Goal: Task Accomplishment & Management: Manage account settings

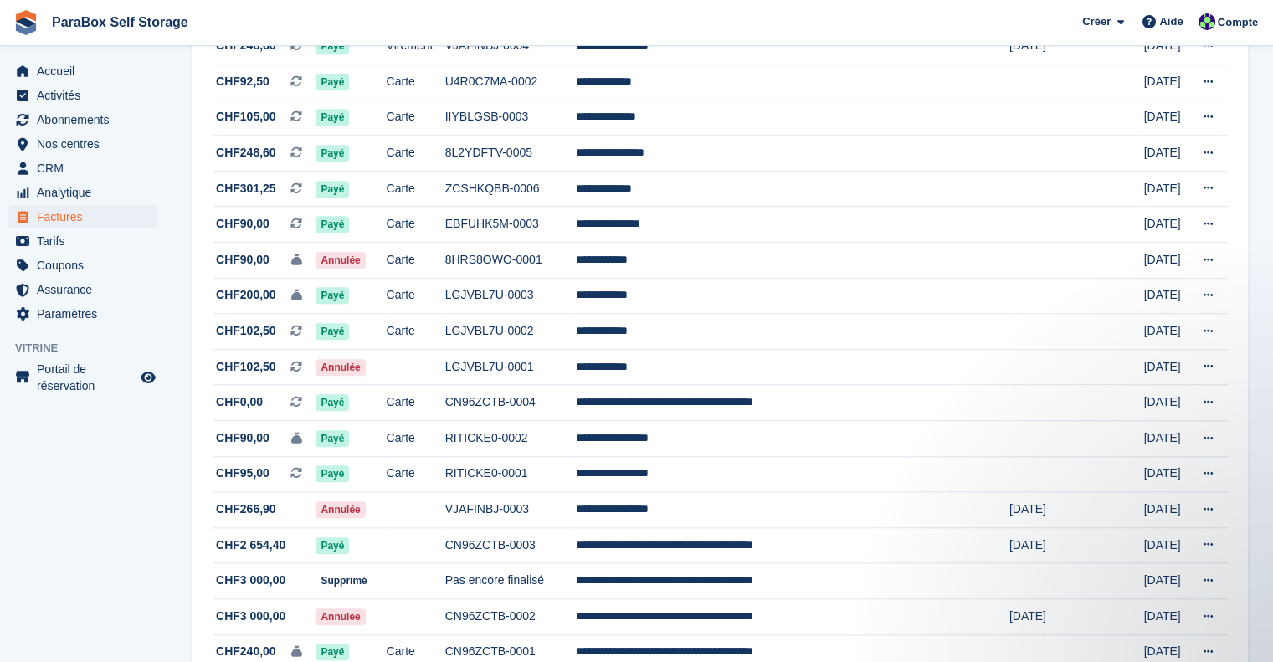
scroll to position [1335, 0]
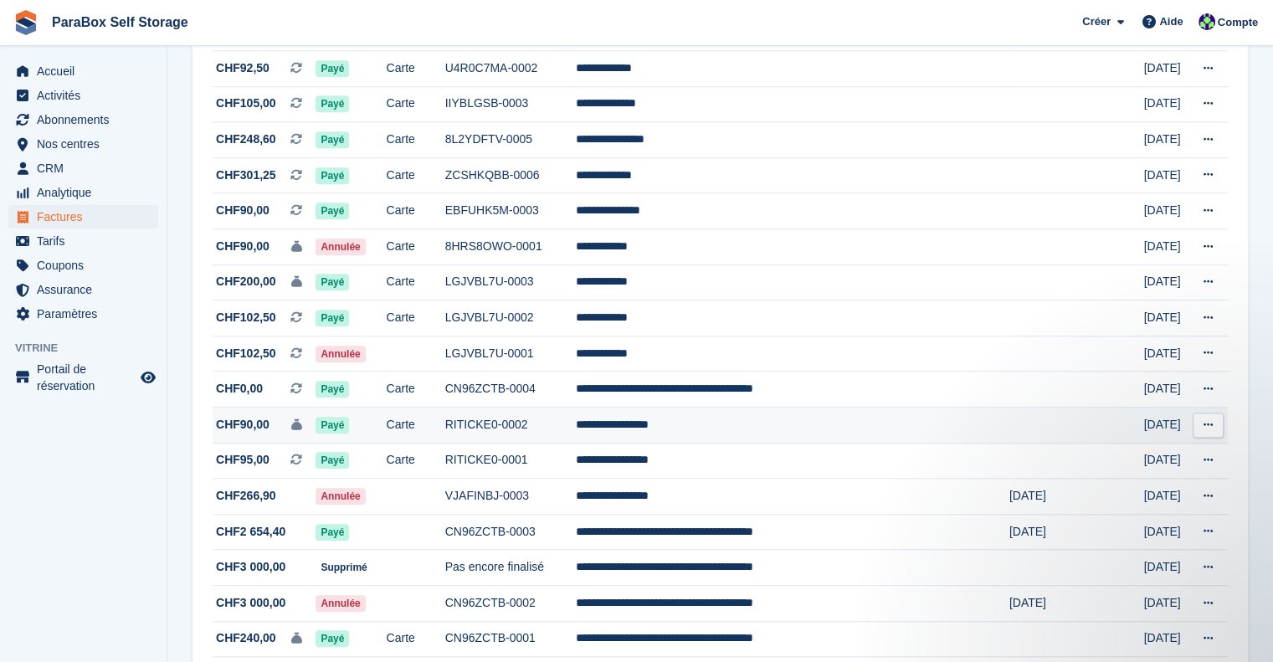
click at [445, 440] on td "Carte" at bounding box center [416, 425] width 59 height 36
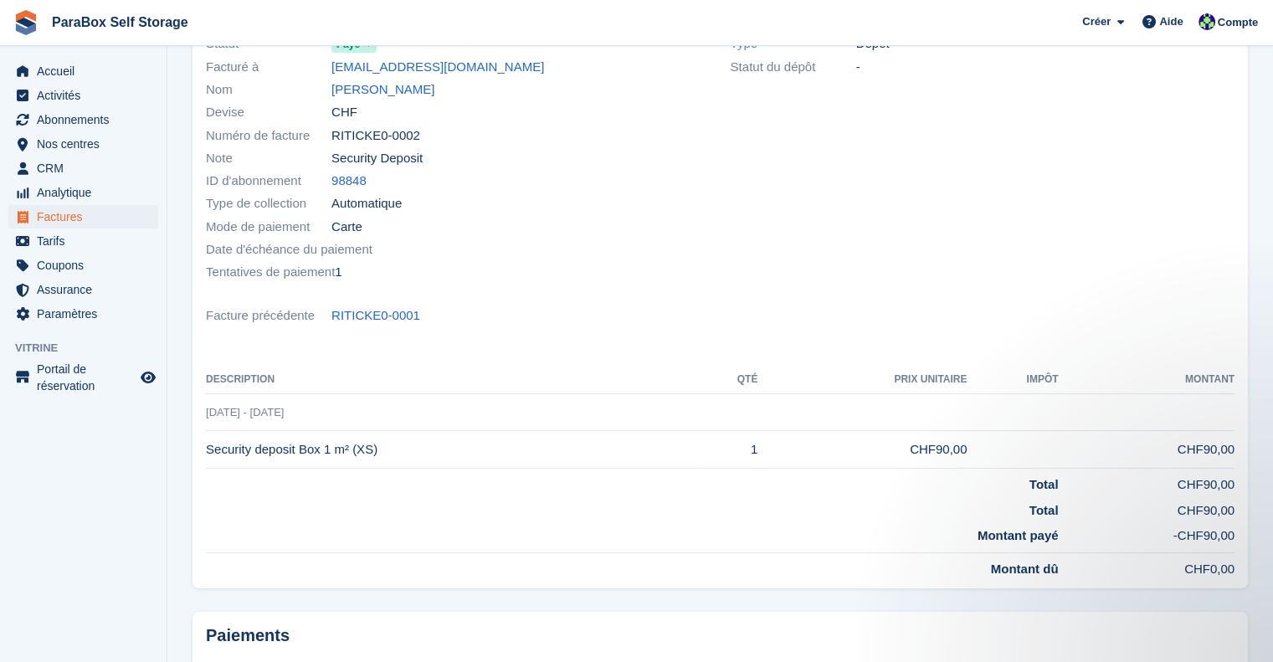
scroll to position [115, 0]
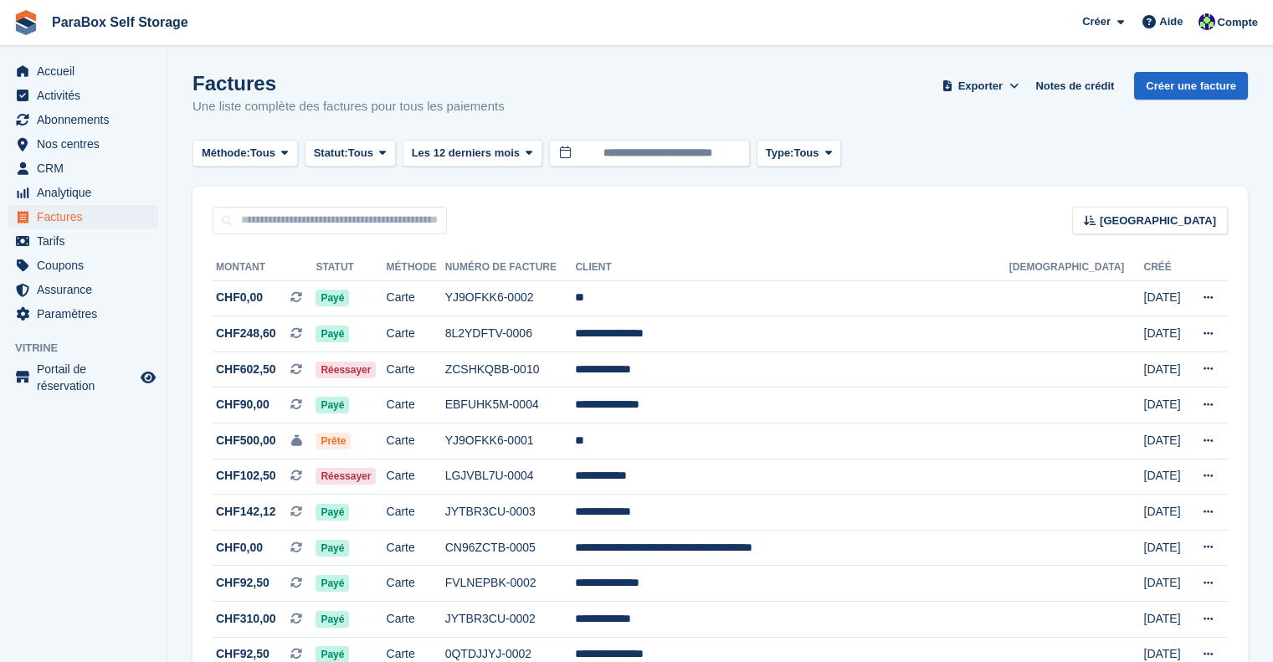
scroll to position [1335, 0]
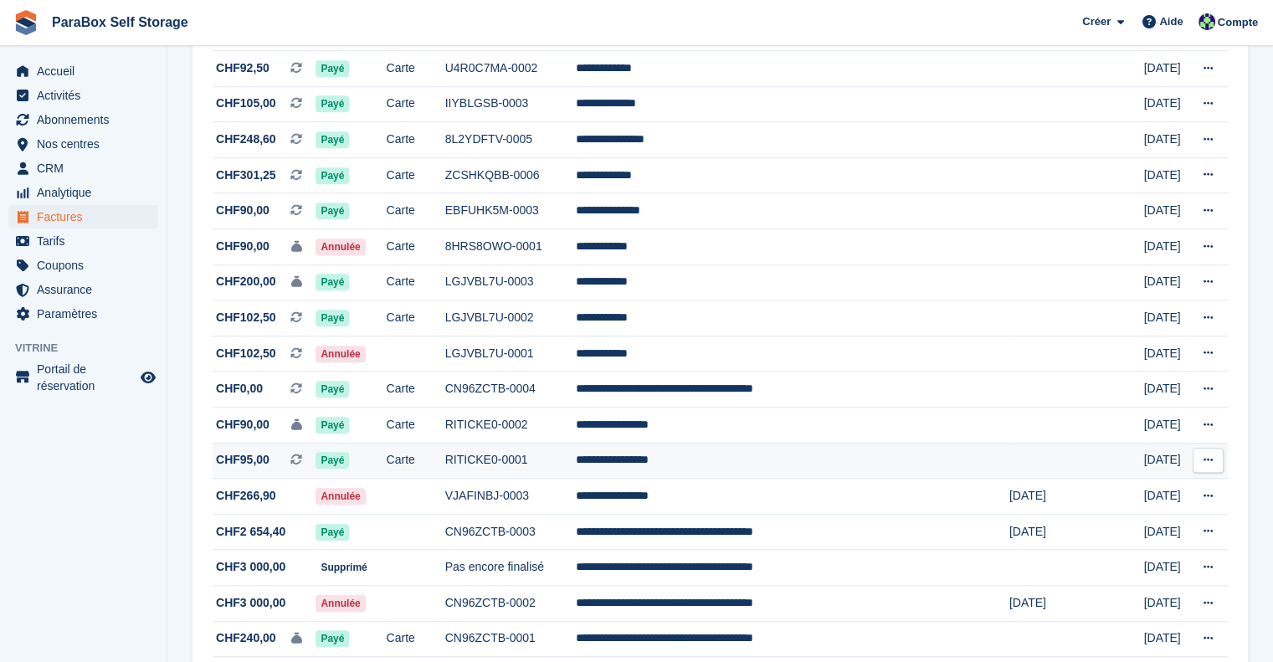
click at [288, 469] on span "CHF95,00 Il s'agit d'une facture d'abonnement récurrente. Il s'agit d'une factu…" at bounding box center [264, 460] width 103 height 18
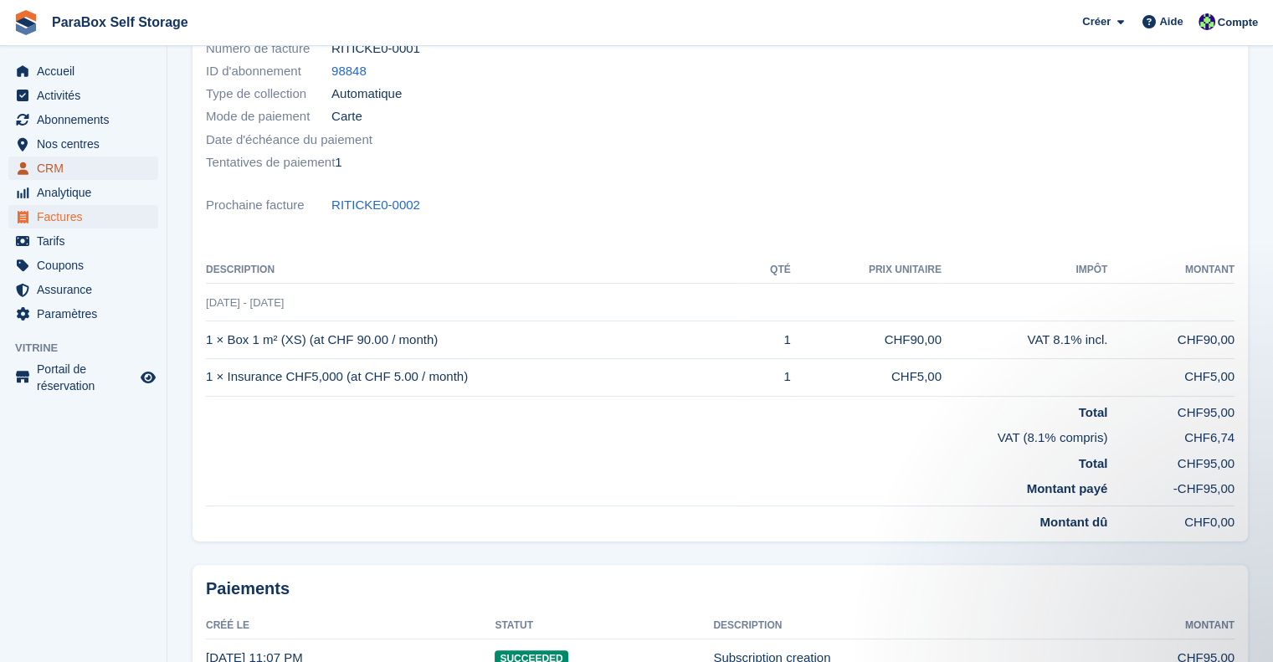
click at [54, 172] on span "CRM" at bounding box center [87, 167] width 100 height 23
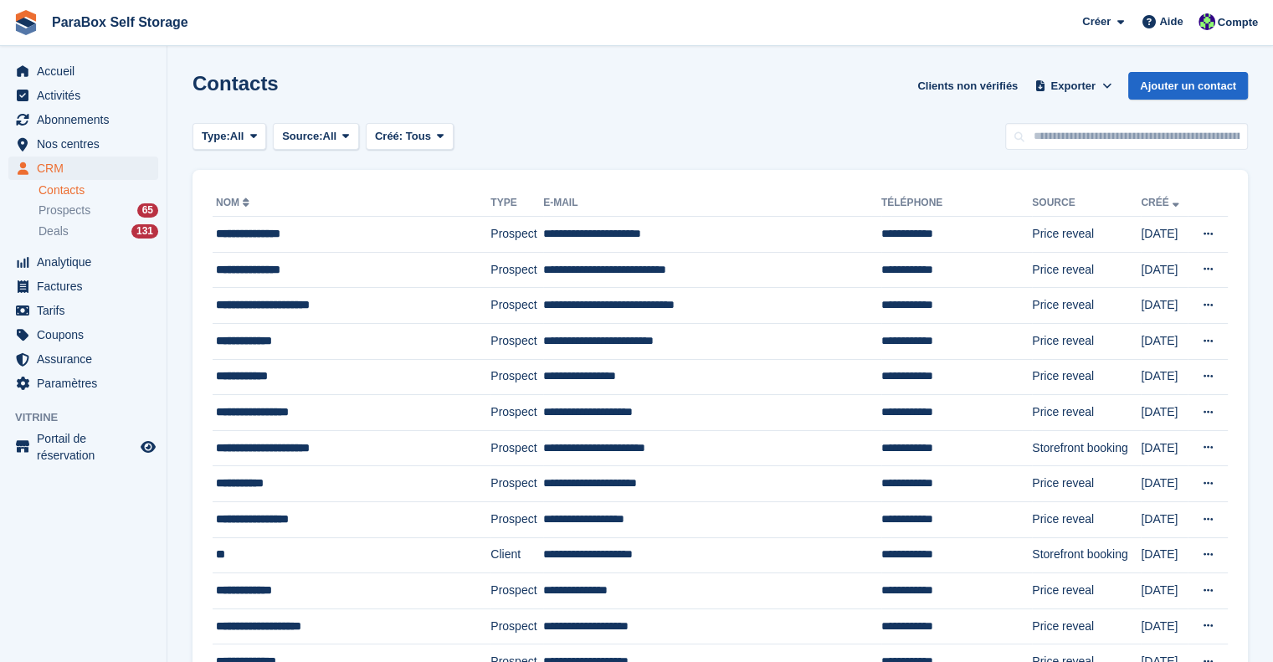
click at [84, 219] on li "Prospects 65" at bounding box center [102, 210] width 128 height 19
click at [77, 213] on span "Prospects" at bounding box center [64, 210] width 52 height 16
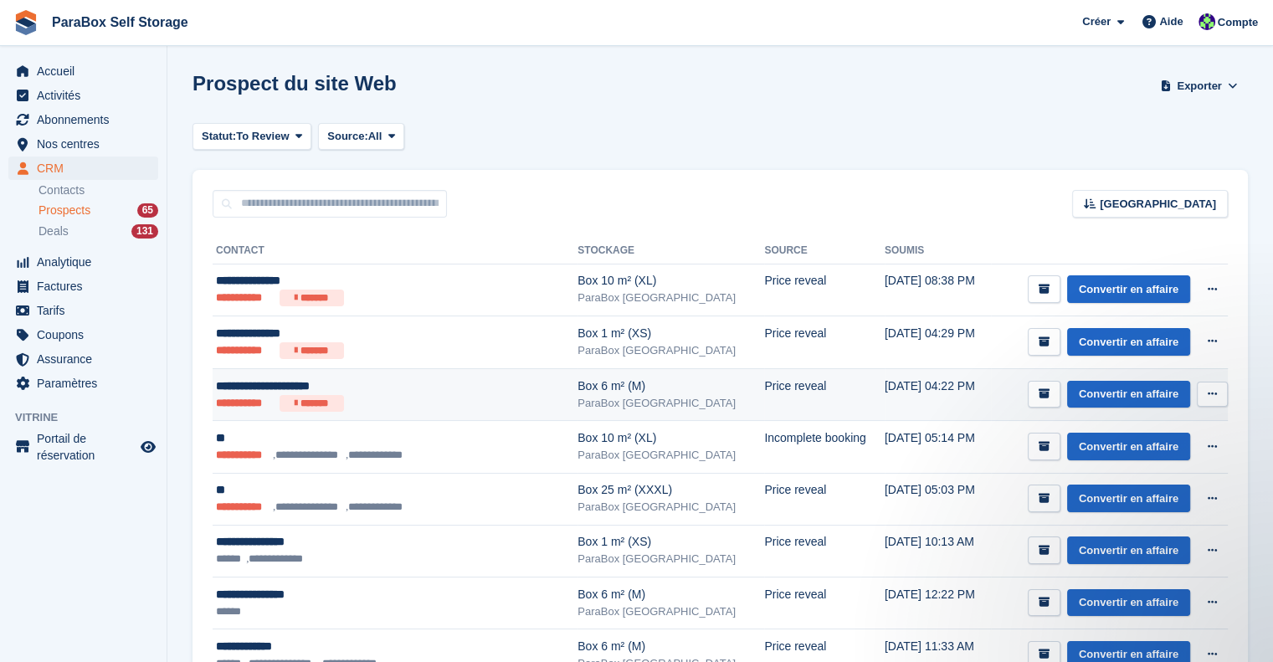
click at [448, 392] on div "**********" at bounding box center [368, 386] width 305 height 18
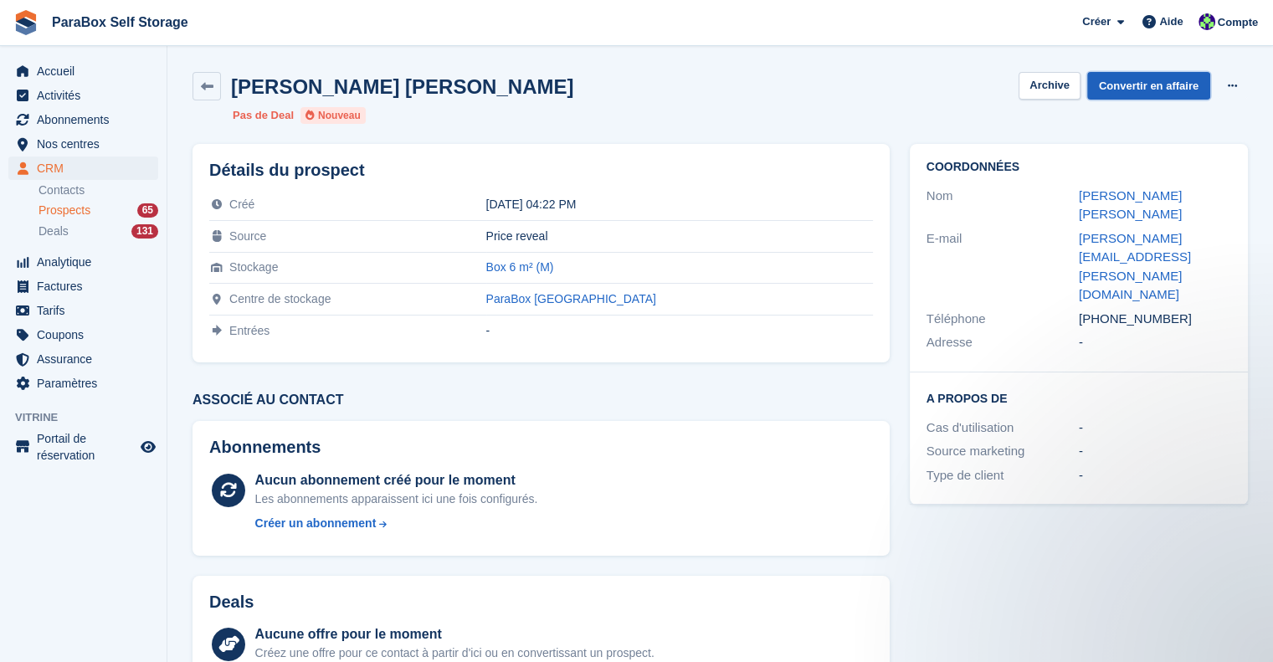
click at [1151, 85] on link "Convertir en affaire" at bounding box center [1148, 86] width 123 height 28
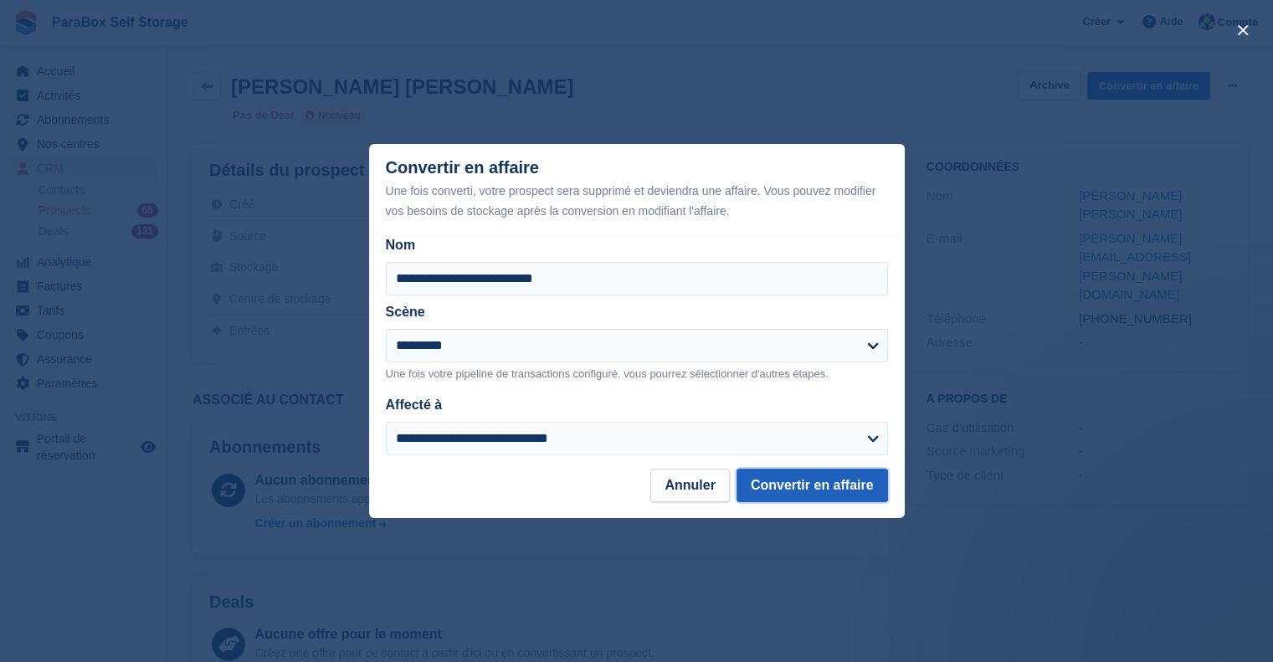
click at [807, 495] on button "Convertir en affaire" at bounding box center [811, 485] width 151 height 33
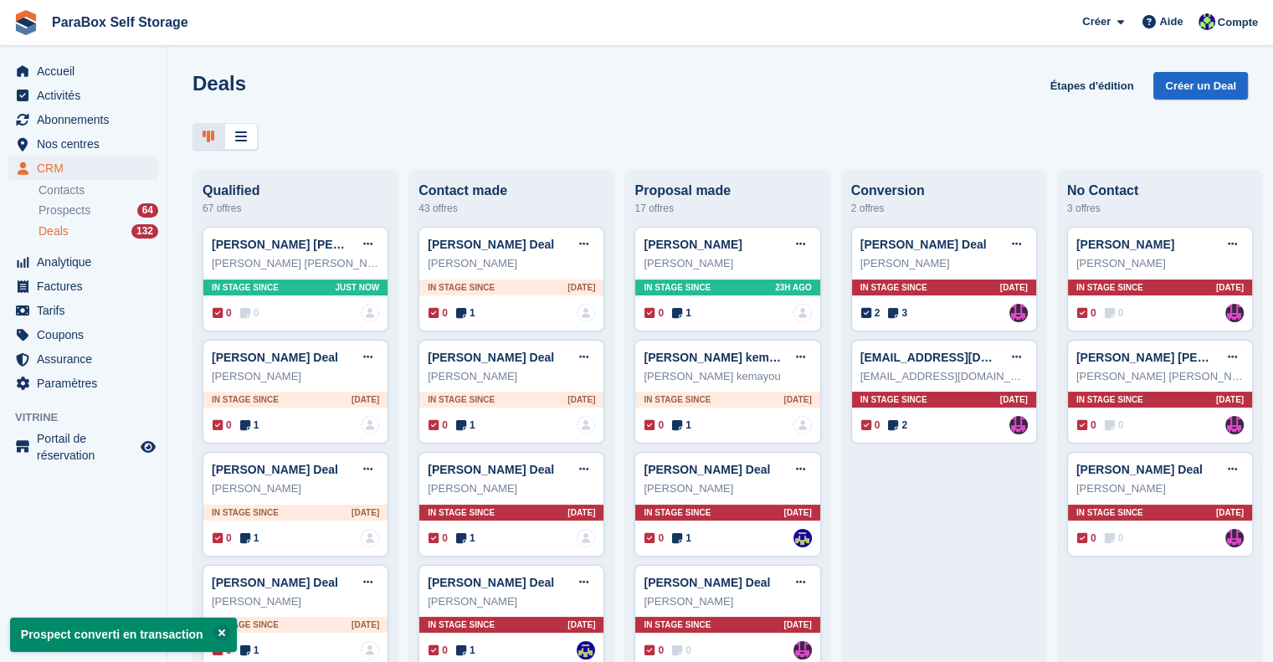
click at [74, 233] on div "Deals 132" at bounding box center [98, 231] width 120 height 16
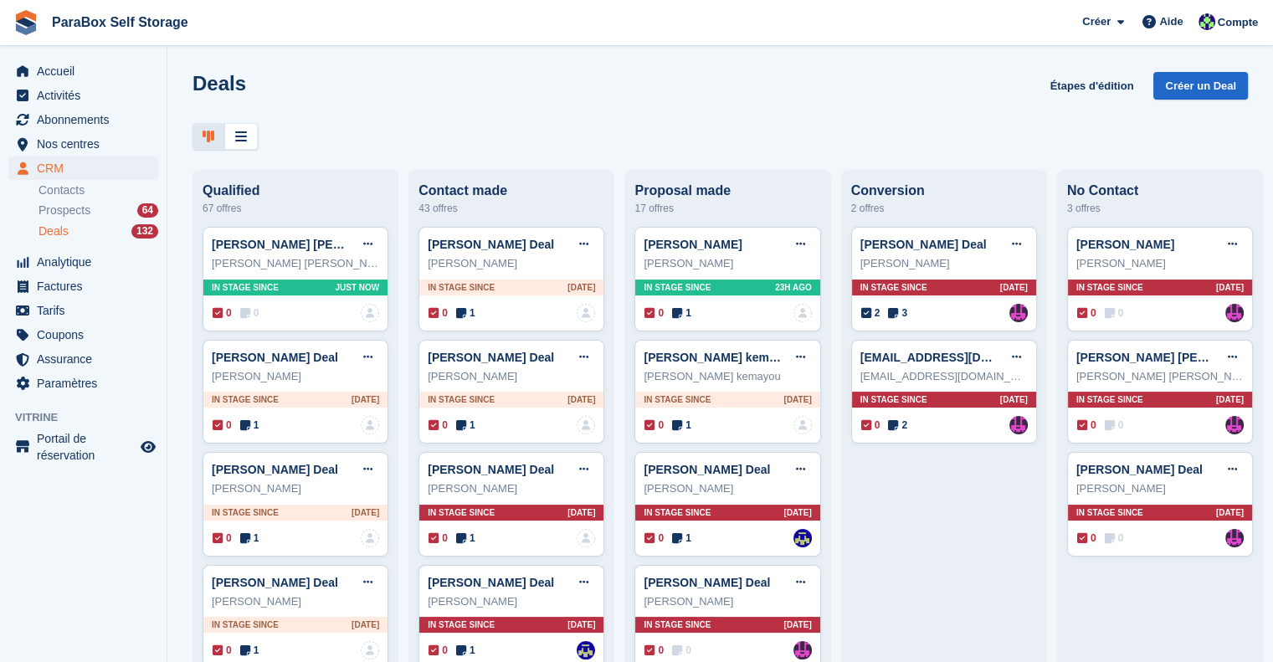
click at [245, 319] on icon at bounding box center [245, 313] width 10 height 12
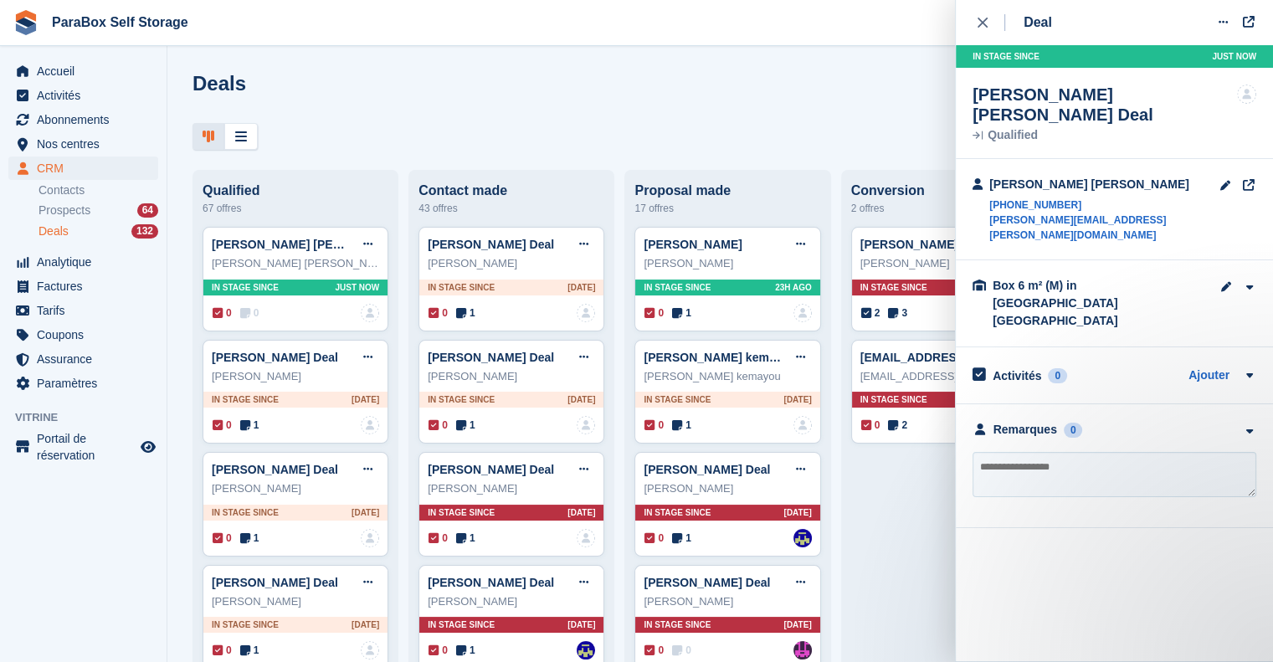
click at [1061, 452] on textarea at bounding box center [1114, 474] width 284 height 45
type textarea "**********"
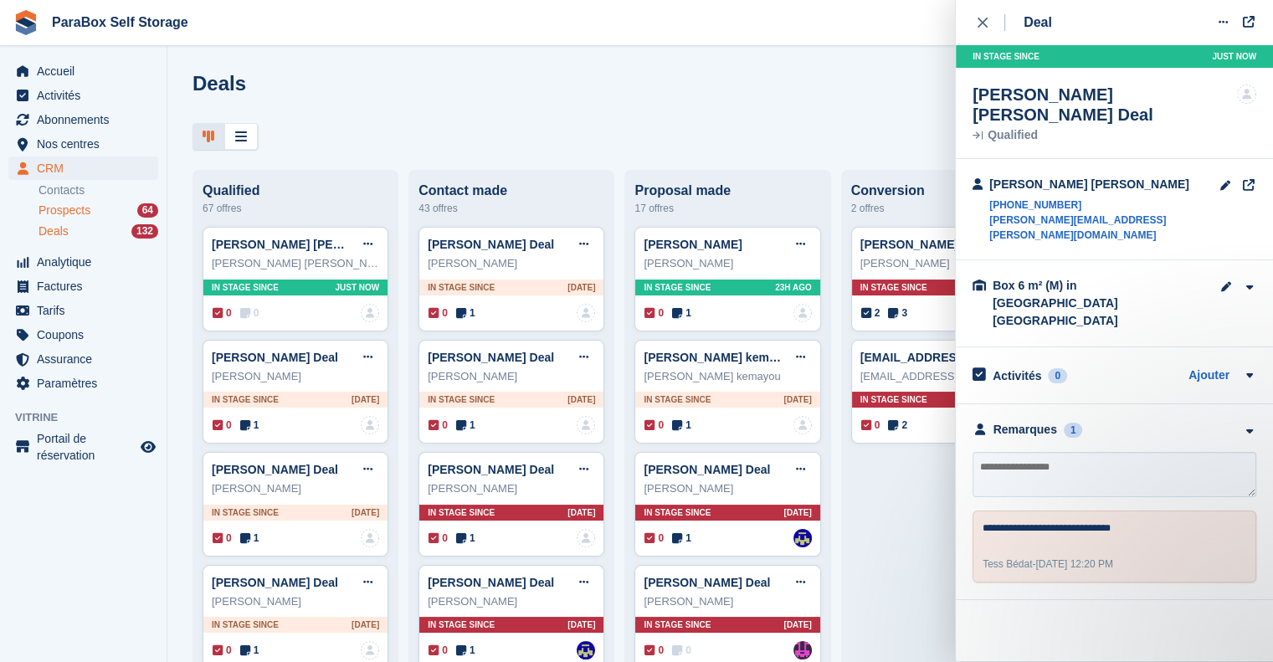
click at [69, 209] on span "Prospects" at bounding box center [64, 210] width 52 height 16
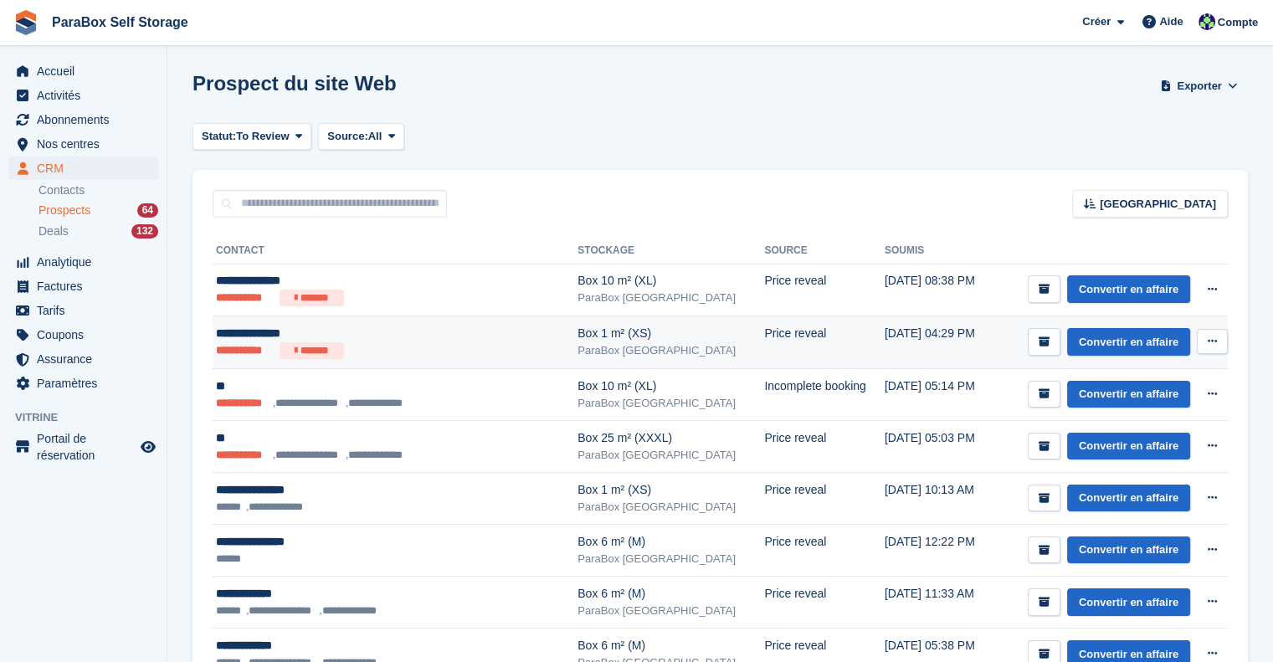
click at [368, 341] on div "**********" at bounding box center [368, 334] width 305 height 18
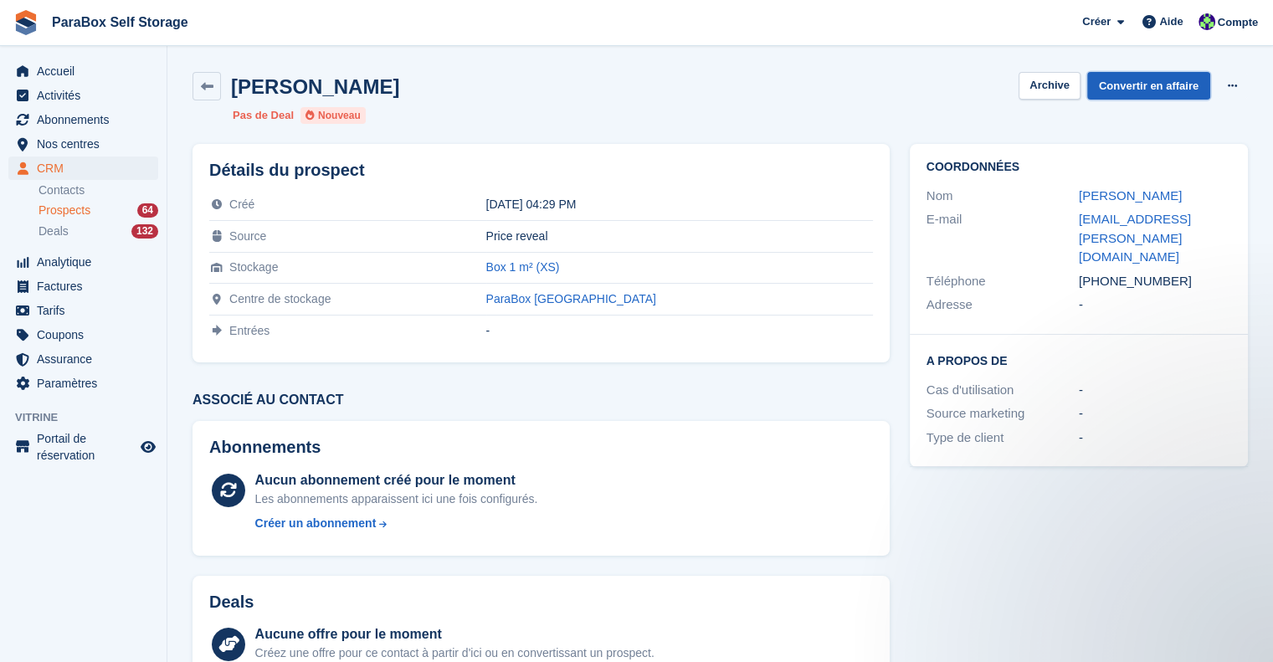
click at [1158, 77] on link "Convertir en affaire" at bounding box center [1148, 86] width 123 height 28
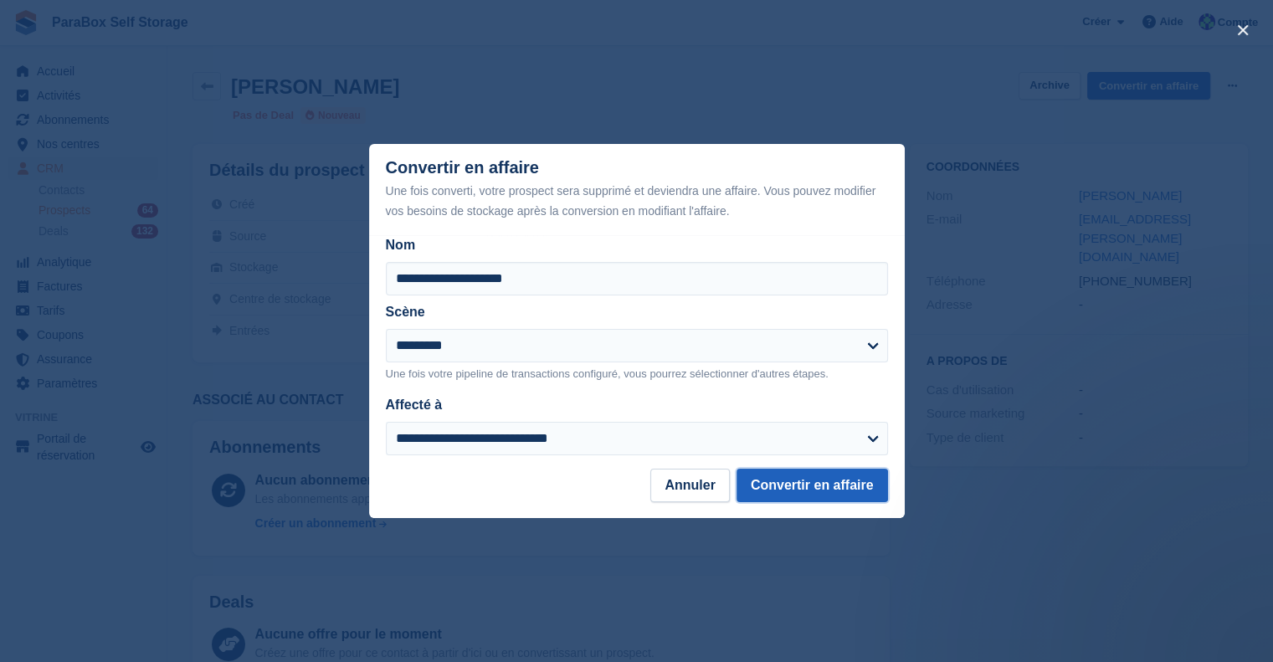
click at [802, 484] on button "Convertir en affaire" at bounding box center [811, 485] width 151 height 33
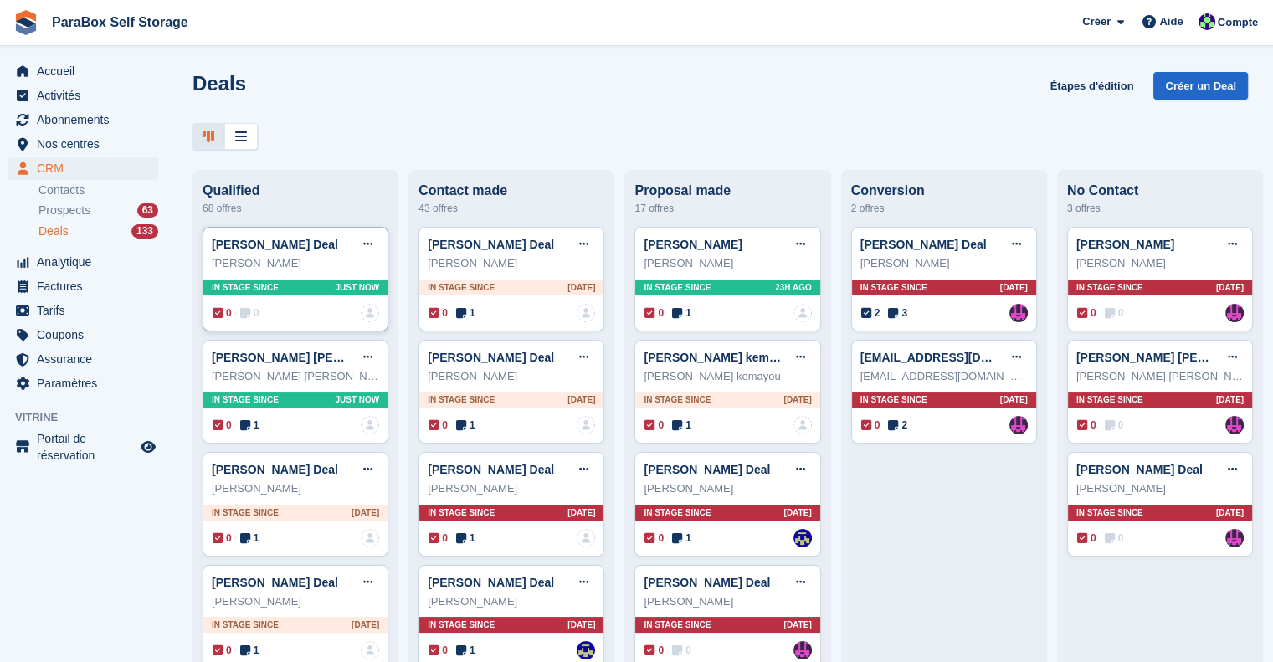
click at [243, 312] on icon at bounding box center [245, 313] width 10 height 12
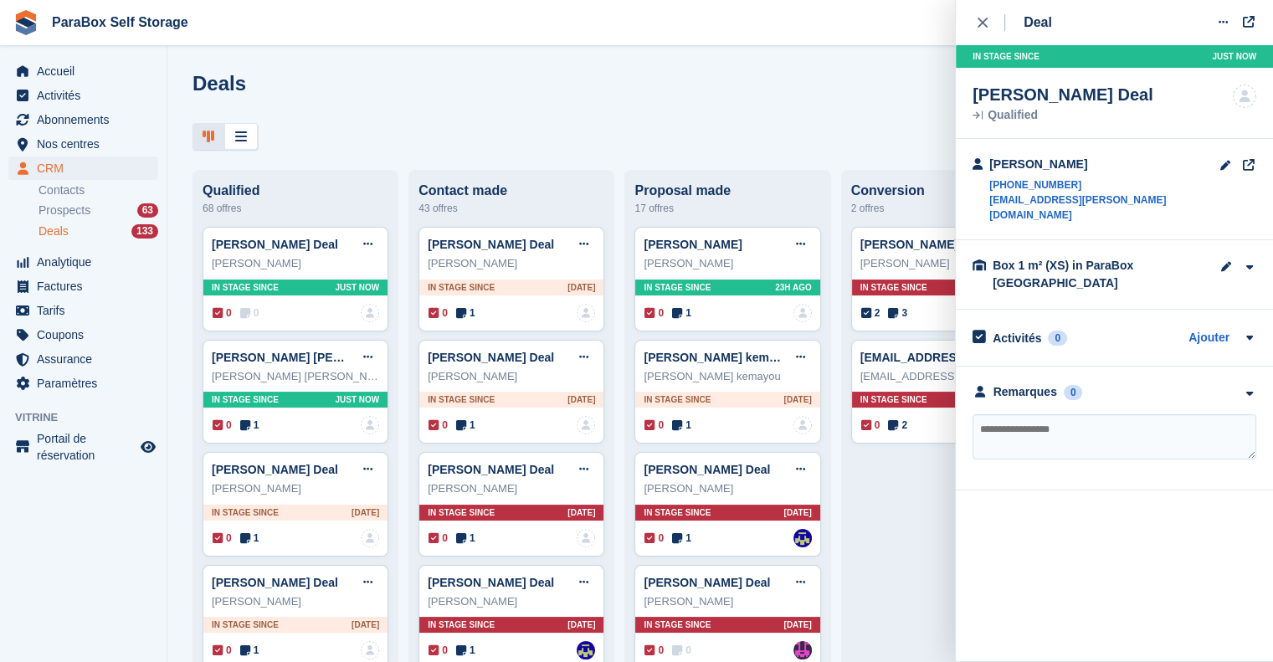
click at [1033, 414] on textarea at bounding box center [1114, 436] width 284 height 45
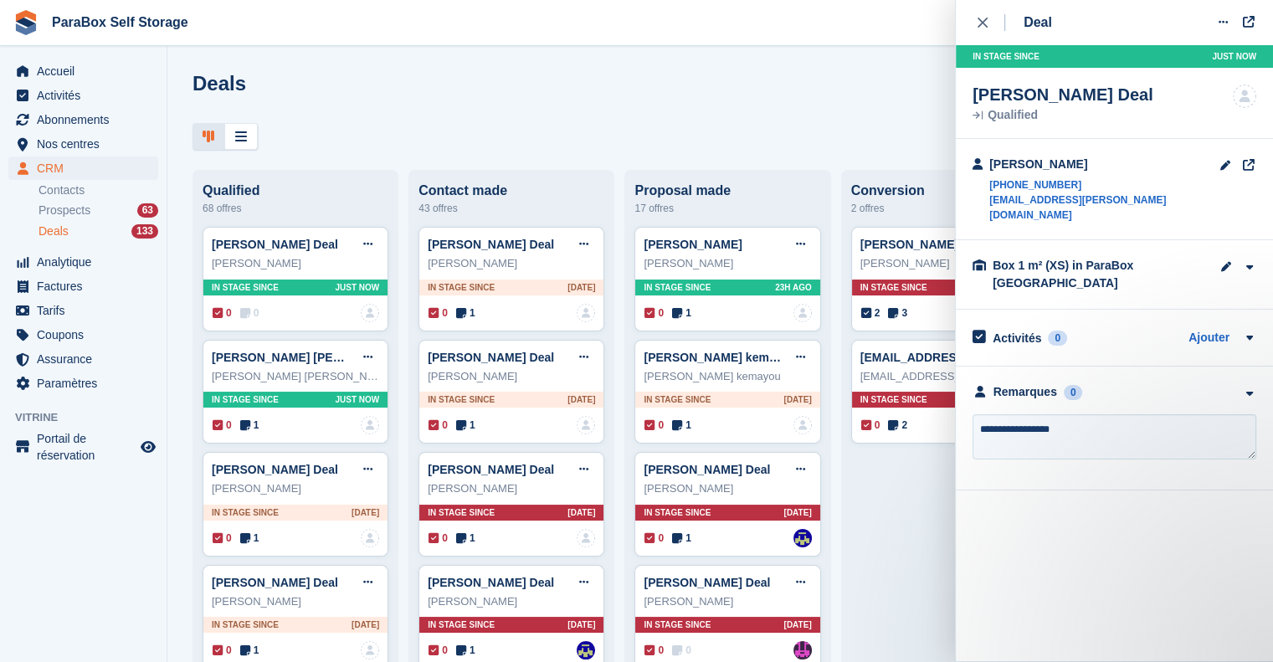
type textarea "**********"
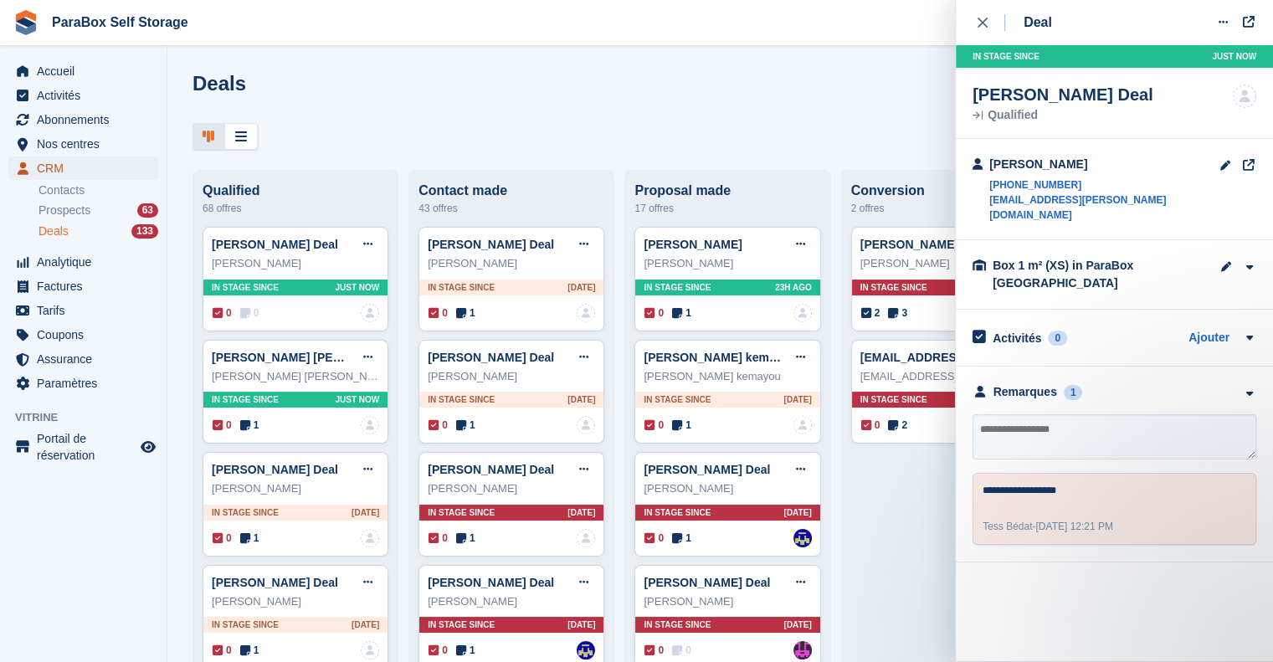
click at [38, 172] on span "CRM" at bounding box center [87, 167] width 100 height 23
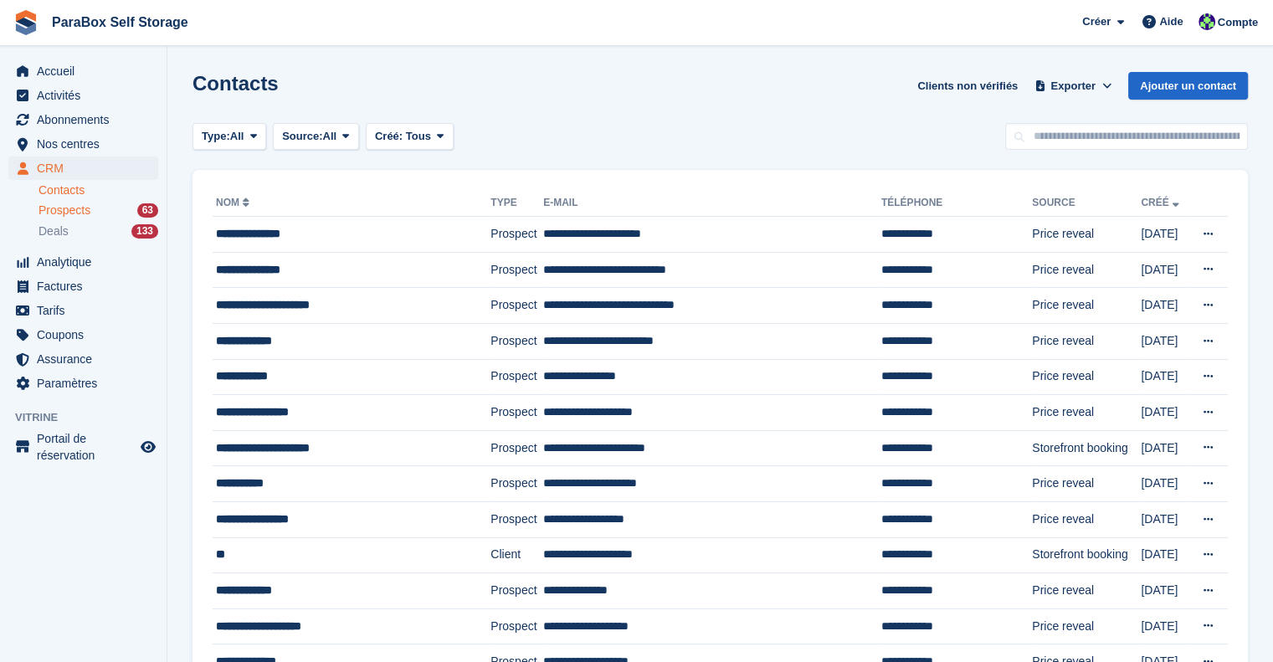
click at [92, 217] on div "Prospects 63" at bounding box center [98, 210] width 120 height 16
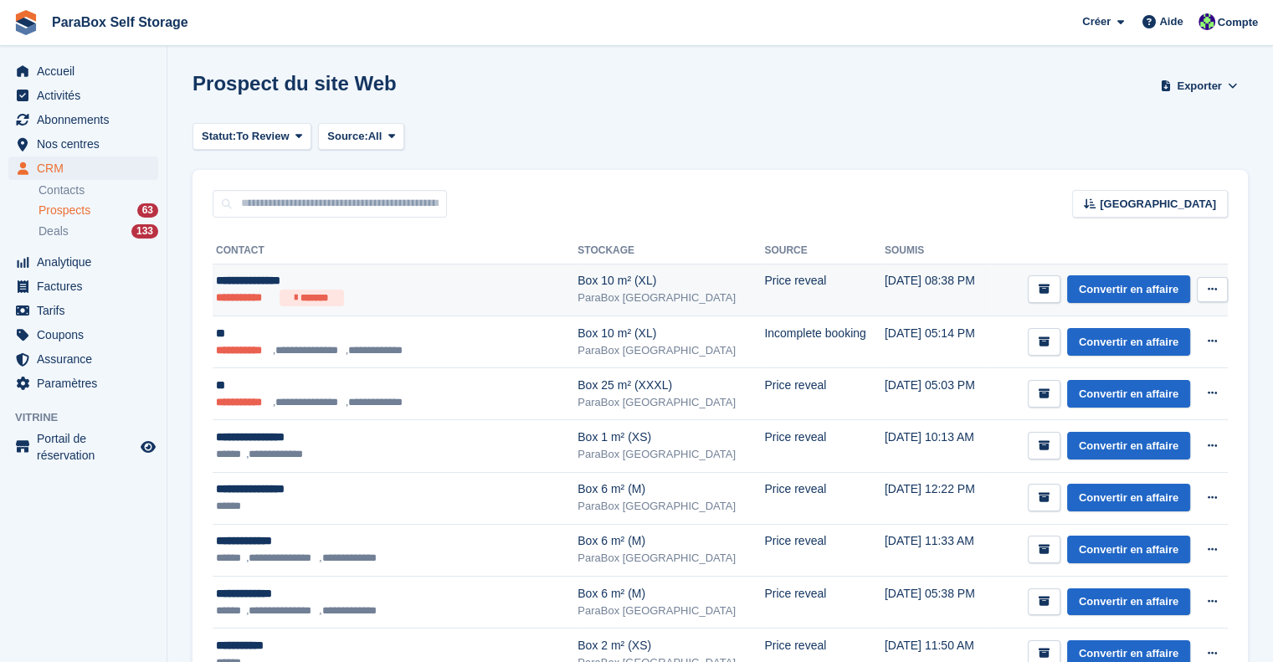
click at [414, 304] on ul "**********" at bounding box center [368, 298] width 305 height 17
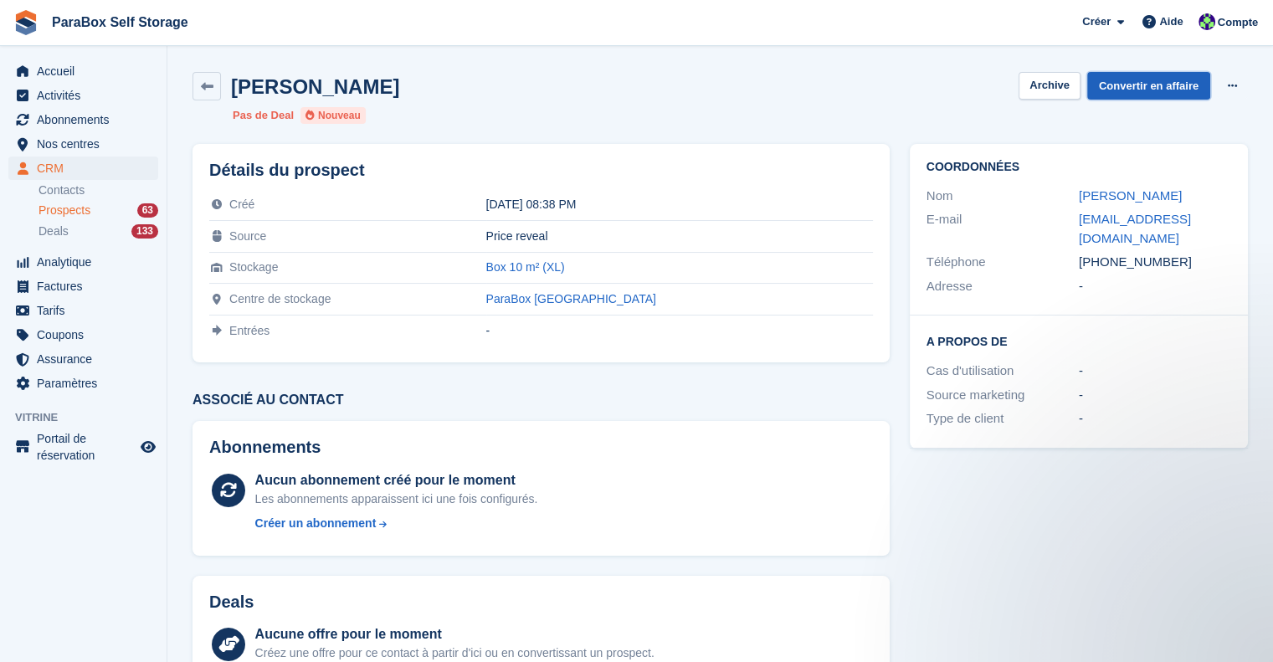
click at [1158, 90] on link "Convertir en affaire" at bounding box center [1148, 86] width 123 height 28
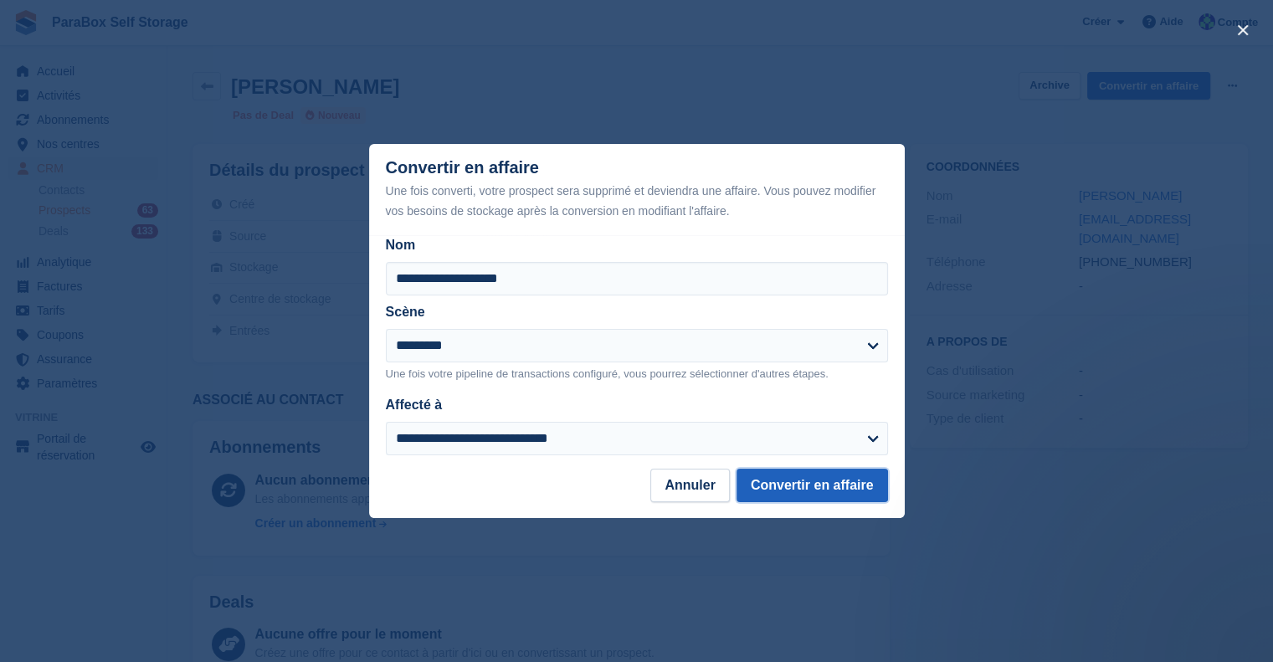
click at [831, 481] on button "Convertir en affaire" at bounding box center [811, 485] width 151 height 33
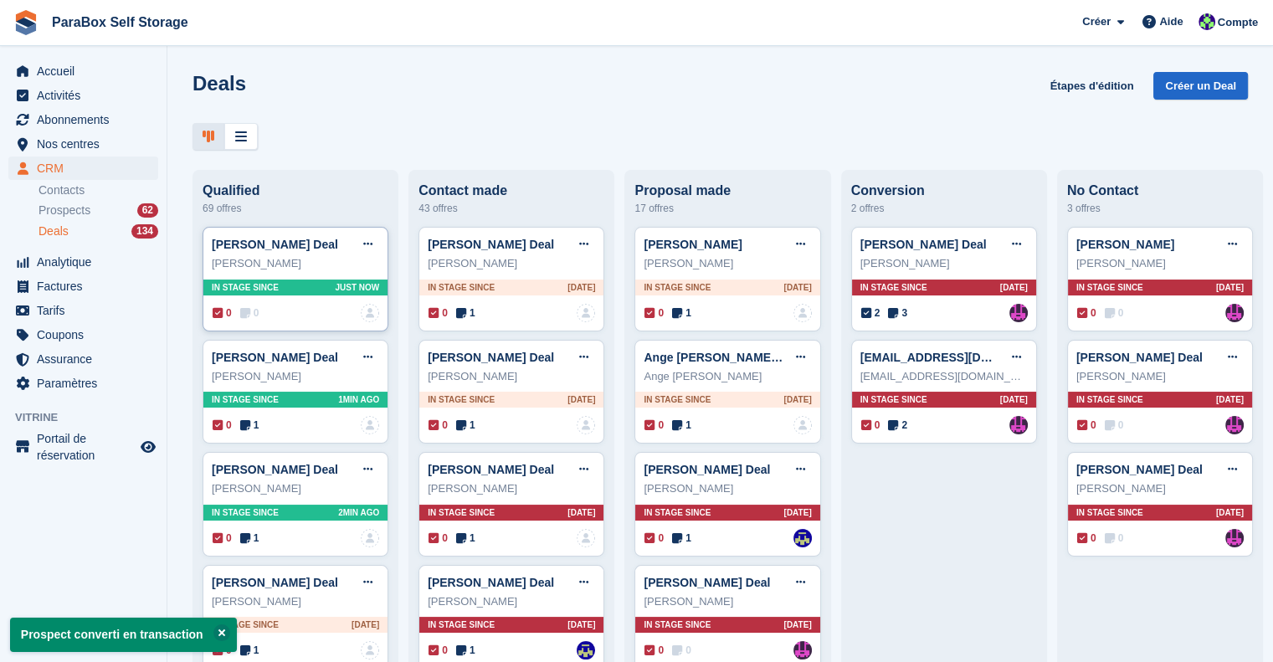
click at [254, 314] on span "0" at bounding box center [249, 312] width 19 height 15
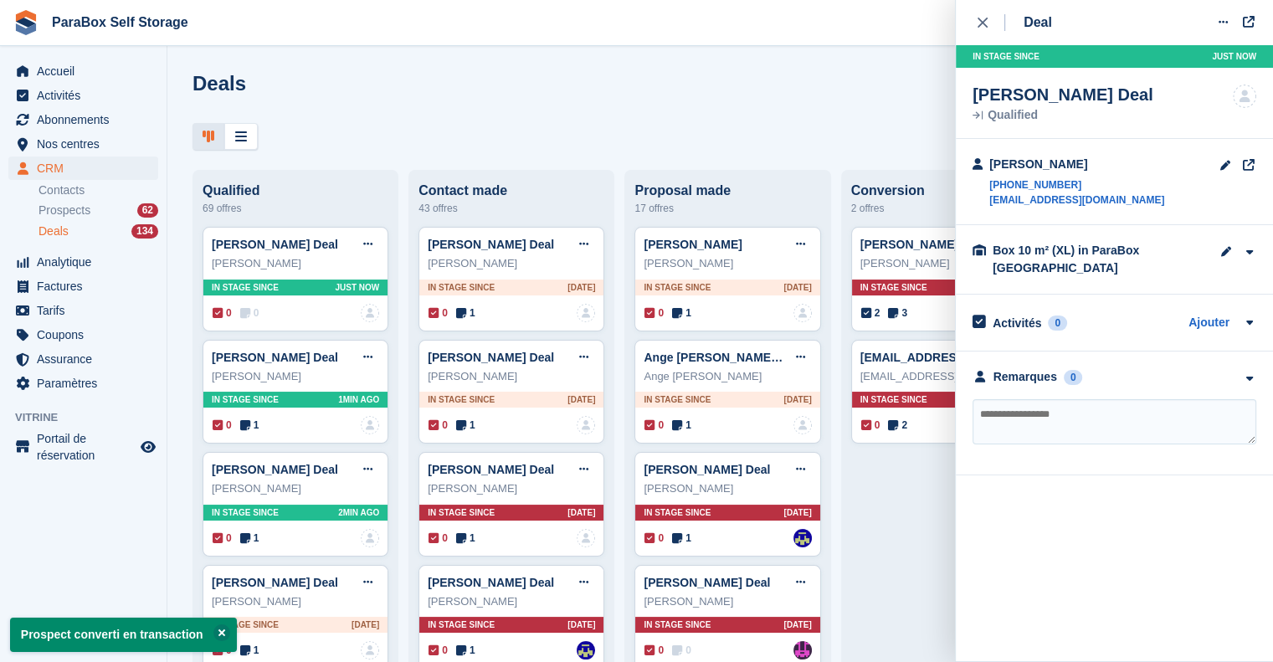
click at [1067, 411] on textarea at bounding box center [1114, 421] width 284 height 45
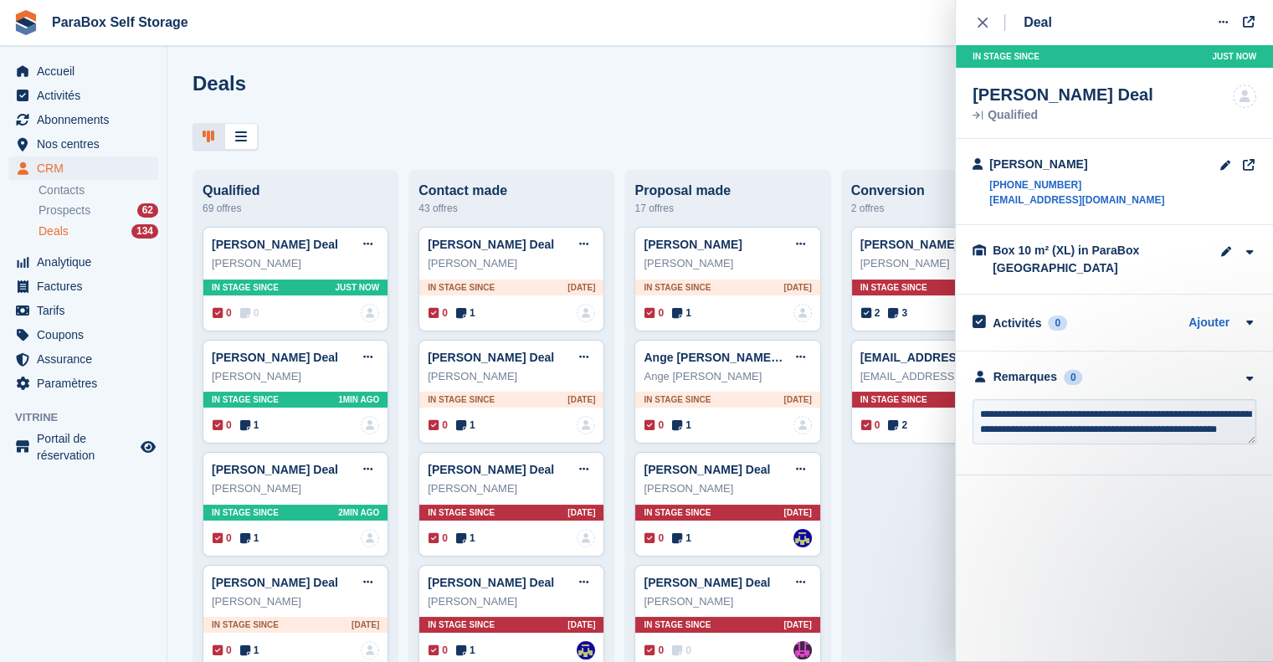
scroll to position [8, 0]
type textarea "**********"
